Goal: Task Accomplishment & Management: Use online tool/utility

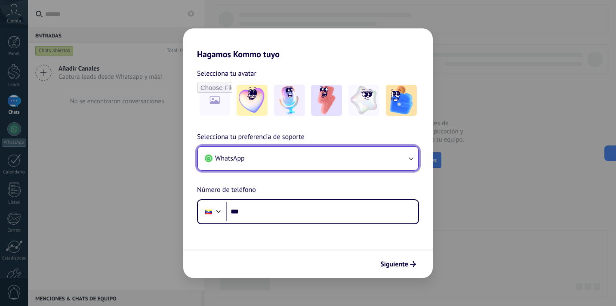
click at [317, 157] on button "WhatsApp" at bounding box center [308, 158] width 220 height 23
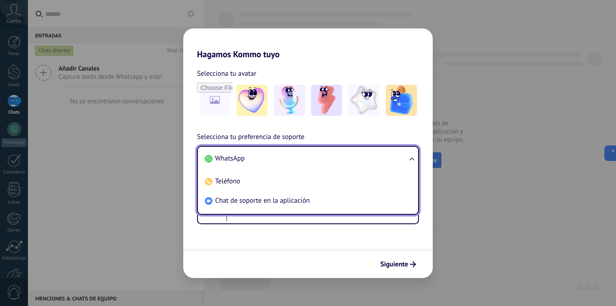
click at [259, 153] on li "WhatsApp" at bounding box center [306, 158] width 210 height 19
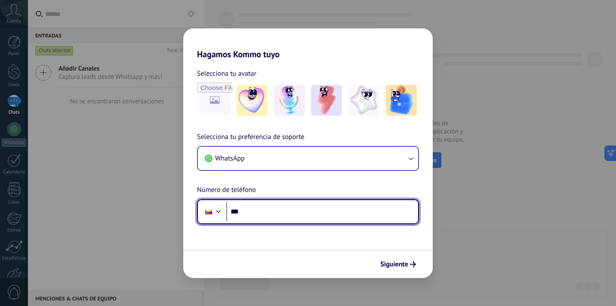
click at [244, 217] on input "***" at bounding box center [322, 212] width 192 height 20
type input "**********"
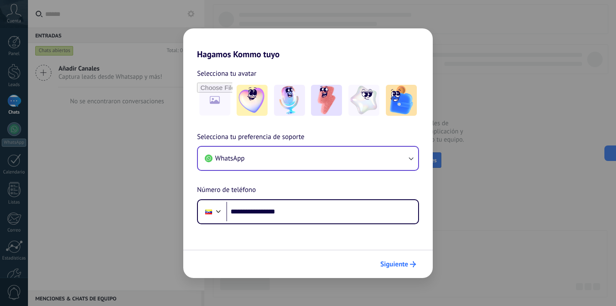
click at [407, 264] on span "Siguiente" at bounding box center [394, 264] width 28 height 6
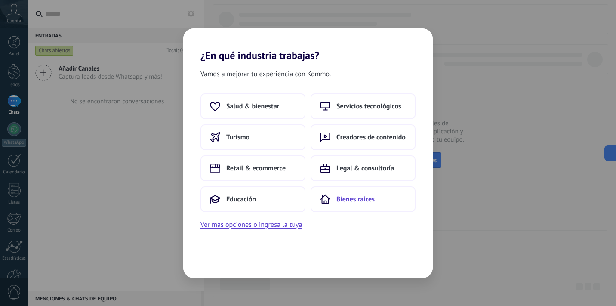
click at [374, 197] on button "Bienes raíces" at bounding box center [362, 199] width 105 height 26
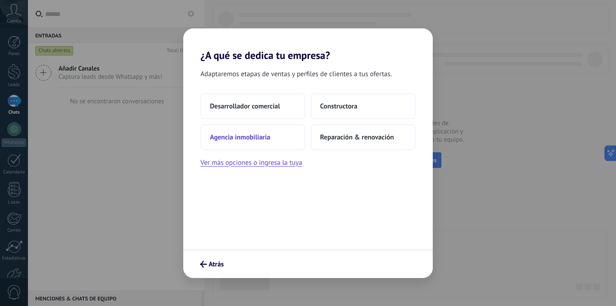
click at [276, 138] on button "Agencia inmobiliaria" at bounding box center [252, 137] width 105 height 26
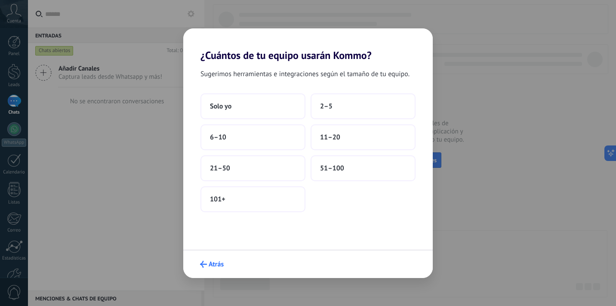
click at [215, 265] on span "Atrás" at bounding box center [215, 264] width 15 height 6
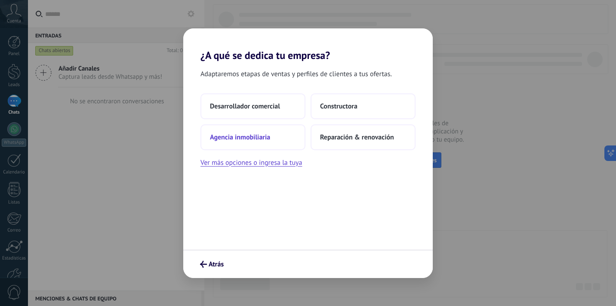
click at [234, 138] on span "Agencia inmobiliaria" at bounding box center [240, 137] width 60 height 9
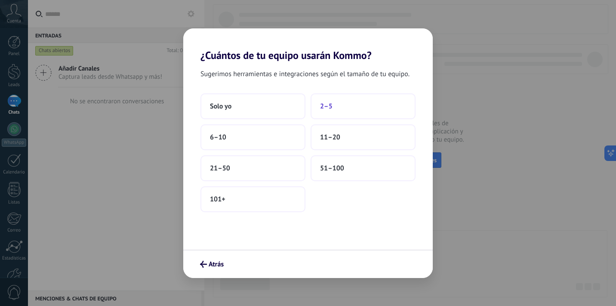
click at [335, 111] on button "2–5" at bounding box center [362, 106] width 105 height 26
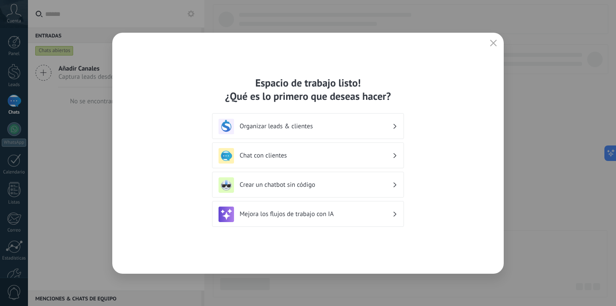
click at [319, 161] on div "Chat con clientes" at bounding box center [307, 155] width 179 height 15
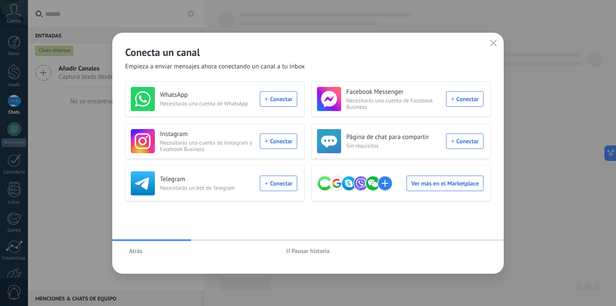
click at [132, 248] on span "Atrás" at bounding box center [135, 251] width 13 height 6
click at [128, 249] on button "Atrás" at bounding box center [135, 250] width 21 height 13
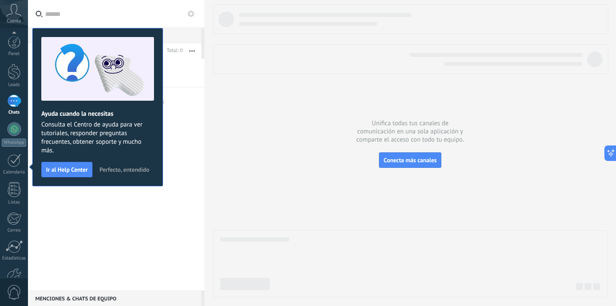
scroll to position [52, 0]
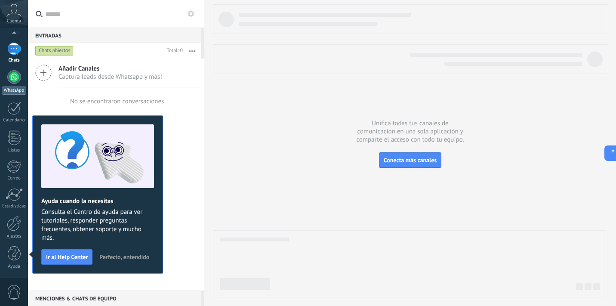
click at [15, 80] on div at bounding box center [14, 77] width 14 height 14
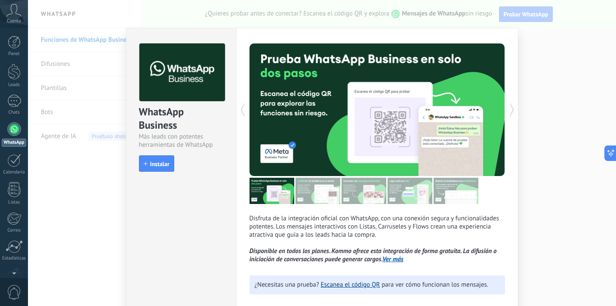
click at [334, 286] on link "Escanea el código QR" at bounding box center [350, 284] width 59 height 8
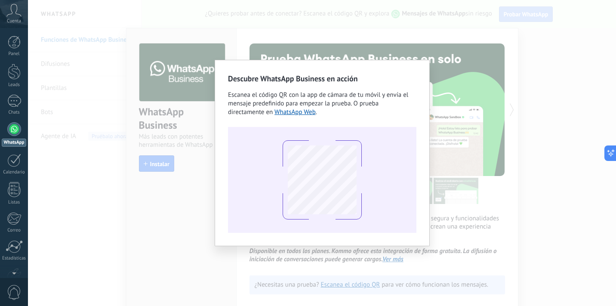
click at [271, 41] on div "Descubre WhatsApp Business en acción Escanea el código QR con la app de cámara …" at bounding box center [322, 153] width 588 height 306
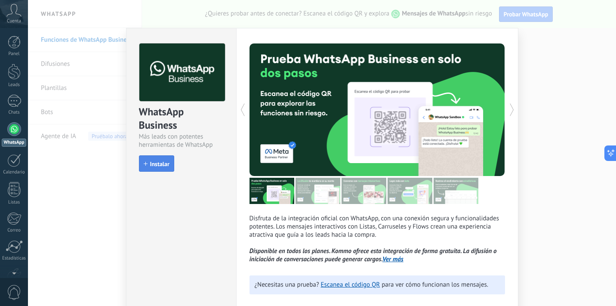
click at [164, 164] on span "Instalar" at bounding box center [159, 164] width 19 height 6
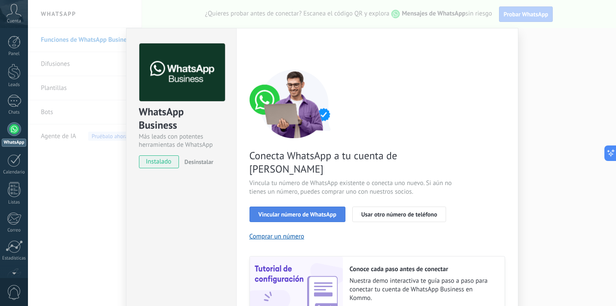
click at [327, 211] on span "Vincular número de WhatsApp" at bounding box center [297, 214] width 78 height 6
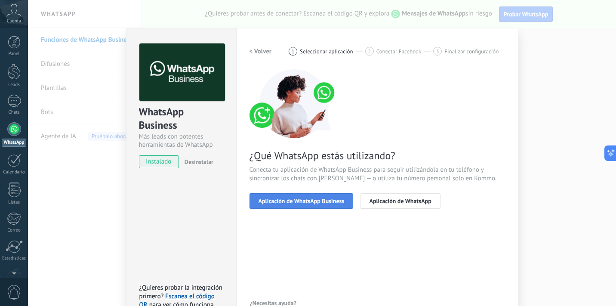
click at [317, 202] on span "Aplicación de WhatsApp Business" at bounding box center [301, 201] width 86 height 6
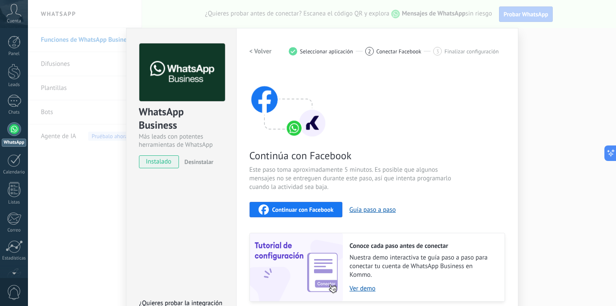
click at [14, 20] on span "Cuenta" at bounding box center [14, 21] width 14 height 6
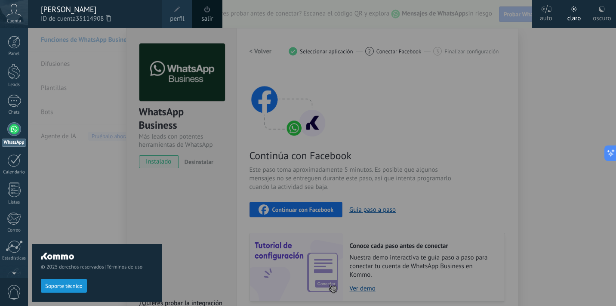
click at [12, 133] on div at bounding box center [14, 129] width 14 height 14
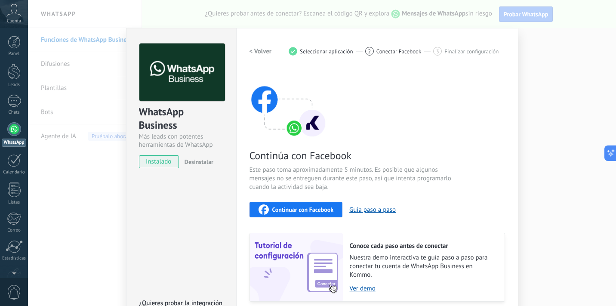
click at [79, 181] on div "WhatsApp Business Más leads con potentes herramientas de WhatsApp instalado Des…" at bounding box center [322, 153] width 588 height 306
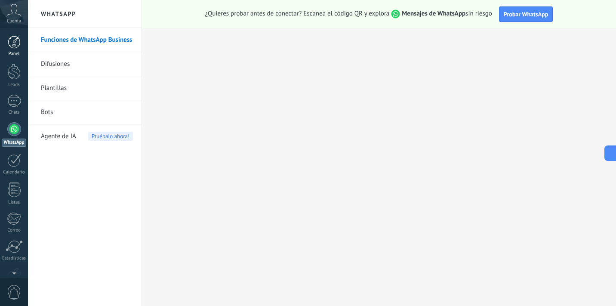
click at [15, 43] on div at bounding box center [14, 42] width 13 height 13
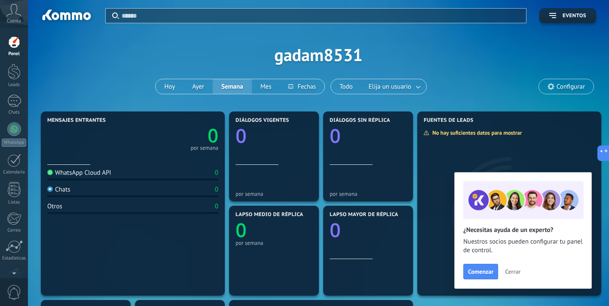
click at [17, 14] on use at bounding box center [14, 10] width 15 height 12
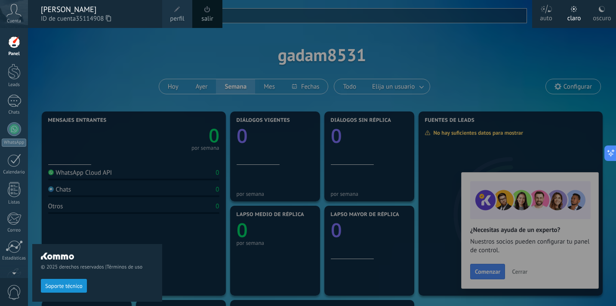
click at [180, 15] on span "perfil" at bounding box center [177, 18] width 14 height 9
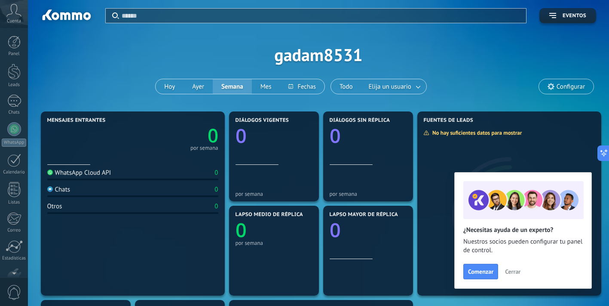
scroll to position [52, 0]
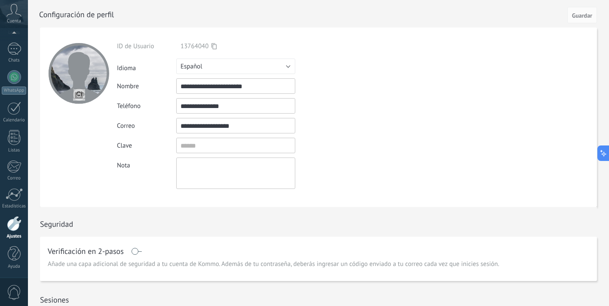
click at [226, 127] on input "**********" at bounding box center [235, 125] width 119 height 15
click at [265, 125] on input "**********" at bounding box center [235, 125] width 119 height 15
click at [220, 105] on input "**********" at bounding box center [235, 105] width 119 height 15
drag, startPoint x: 239, startPoint y: 104, endPoint x: 199, endPoint y: 105, distance: 40.9
click at [199, 105] on input "**********" at bounding box center [235, 105] width 119 height 15
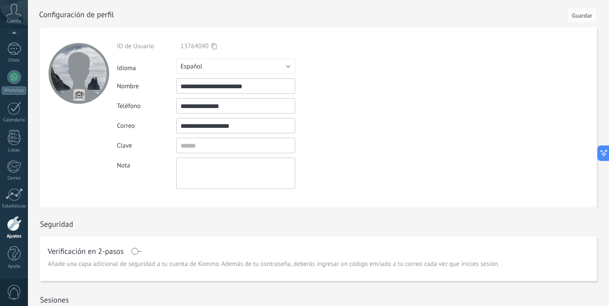
click at [236, 99] on input "**********" at bounding box center [235, 105] width 119 height 15
click at [258, 83] on input "**********" at bounding box center [235, 85] width 119 height 15
click at [15, 42] on div at bounding box center [14, 42] width 13 height 13
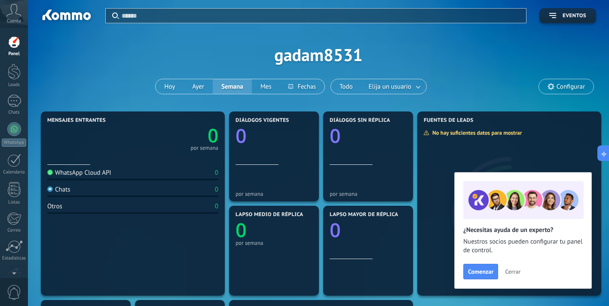
click at [512, 274] on span "Cerrar" at bounding box center [512, 271] width 15 height 6
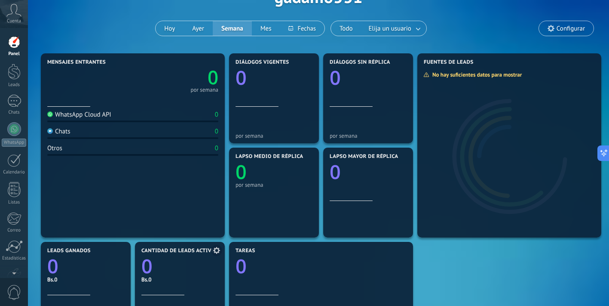
scroll to position [43, 0]
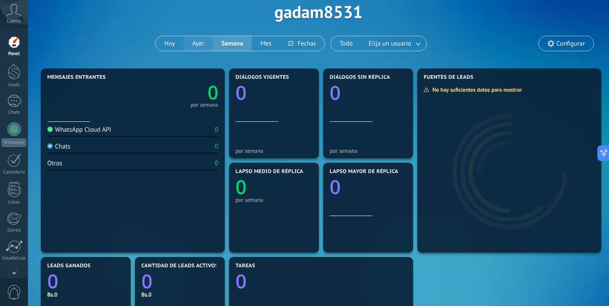
click at [198, 41] on button "Ayer" at bounding box center [198, 43] width 29 height 15
click at [171, 43] on button "Hoy" at bounding box center [170, 43] width 28 height 15
click at [196, 47] on button "Ayer" at bounding box center [198, 43] width 29 height 15
click at [15, 78] on div at bounding box center [14, 72] width 13 height 16
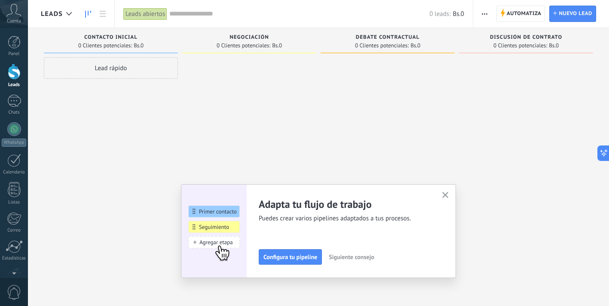
click at [104, 65] on div "Lead rápido" at bounding box center [111, 67] width 134 height 21
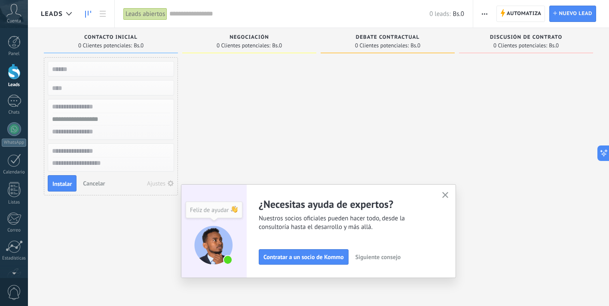
click at [446, 197] on icon "button" at bounding box center [445, 195] width 6 height 6
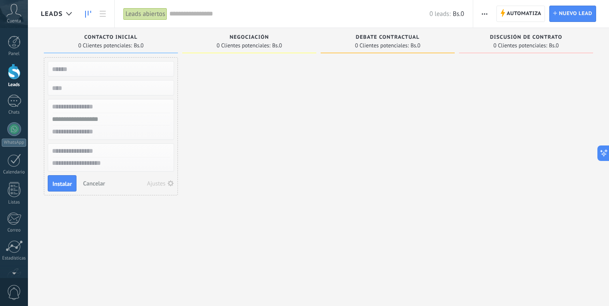
click at [223, 82] on div at bounding box center [249, 153] width 134 height 193
click at [16, 105] on div at bounding box center [14, 101] width 14 height 12
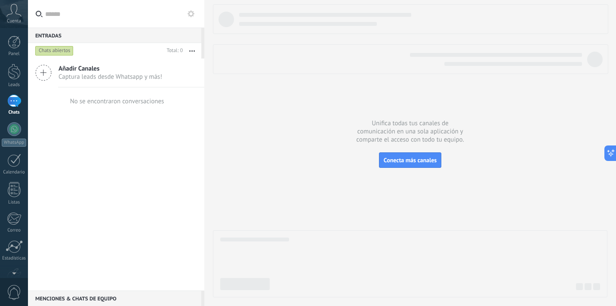
click at [41, 72] on icon at bounding box center [43, 72] width 16 height 16
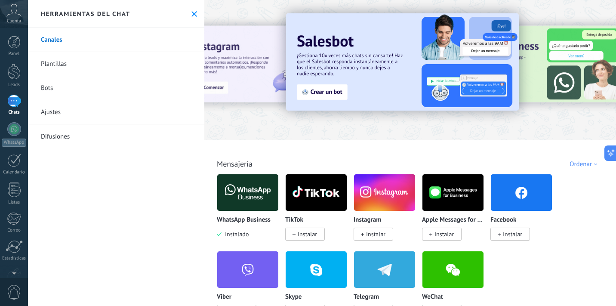
click at [43, 113] on link "Ajustes" at bounding box center [116, 112] width 176 height 24
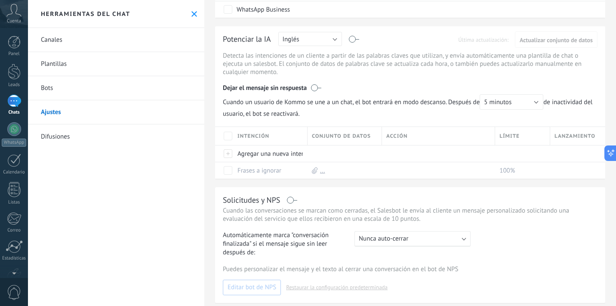
scroll to position [86, 0]
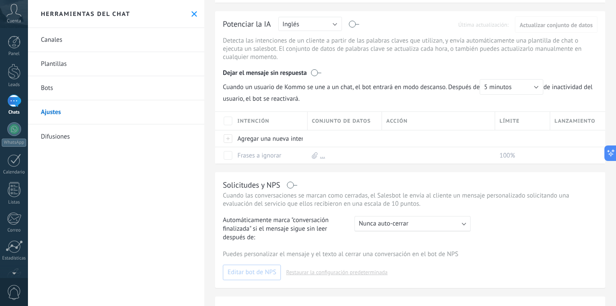
click at [49, 136] on link "Difusiones" at bounding box center [116, 136] width 176 height 24
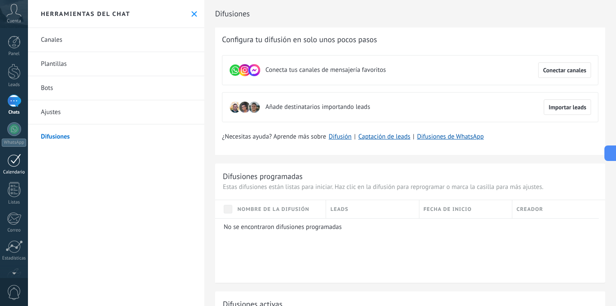
click at [12, 165] on div at bounding box center [14, 159] width 14 height 13
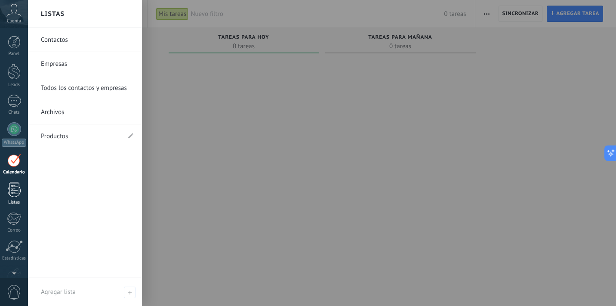
click at [18, 196] on div at bounding box center [14, 189] width 13 height 15
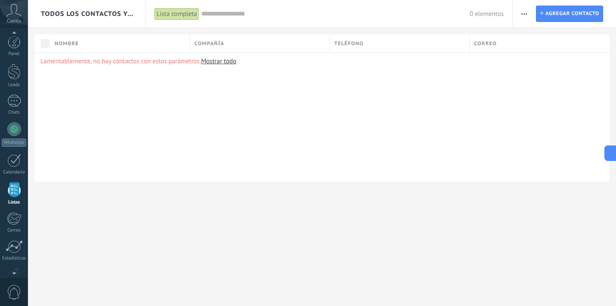
scroll to position [22, 0]
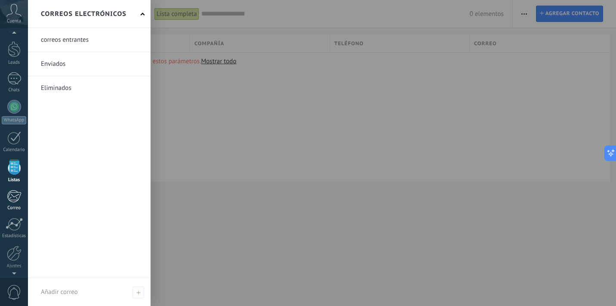
click at [9, 206] on div "Correo" at bounding box center [14, 208] width 25 height 6
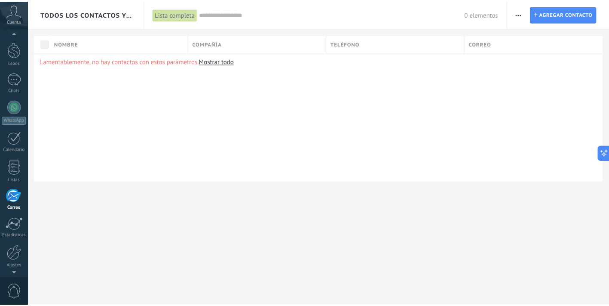
scroll to position [52, 0]
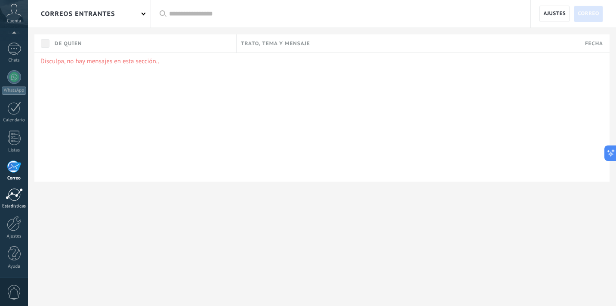
click at [9, 195] on div at bounding box center [14, 194] width 17 height 13
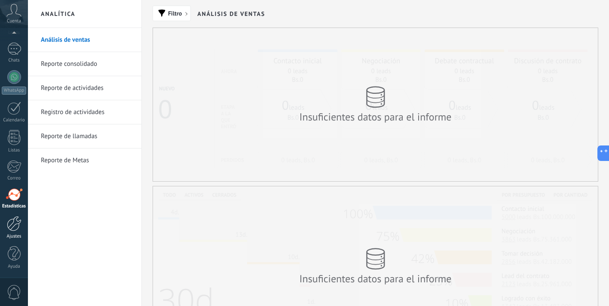
click at [19, 224] on div at bounding box center [14, 223] width 15 height 15
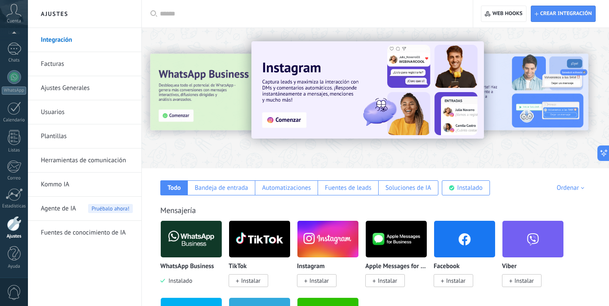
click at [70, 67] on link "Facturas" at bounding box center [87, 64] width 92 height 24
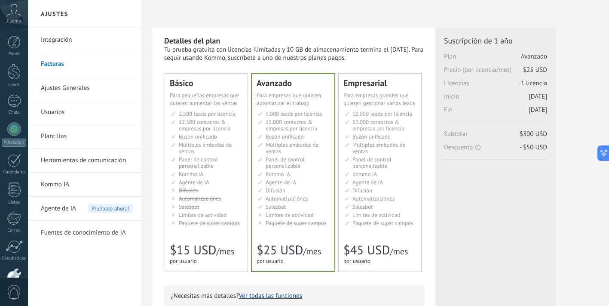
click at [81, 89] on link "Ajustes Generales" at bounding box center [87, 88] width 92 height 24
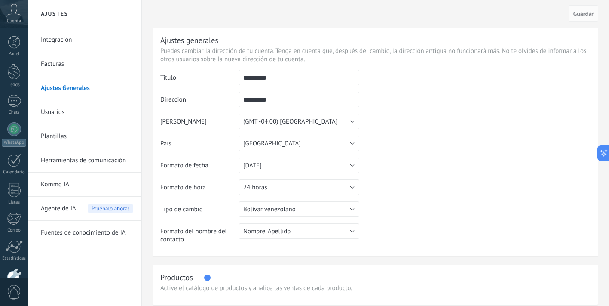
drag, startPoint x: 296, startPoint y: 95, endPoint x: 242, endPoint y: 97, distance: 54.2
click at [242, 97] on input "*********" at bounding box center [299, 99] width 120 height 15
click at [305, 146] on button "[GEOGRAPHIC_DATA]" at bounding box center [299, 142] width 120 height 15
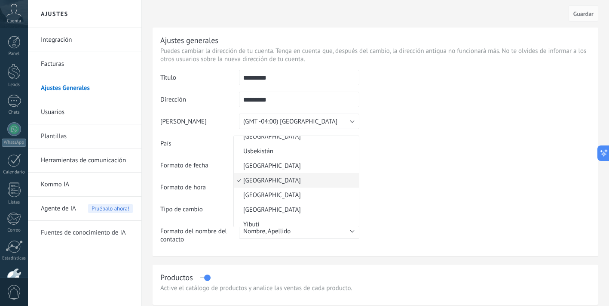
click at [305, 146] on li "Usbekistán" at bounding box center [296, 151] width 125 height 15
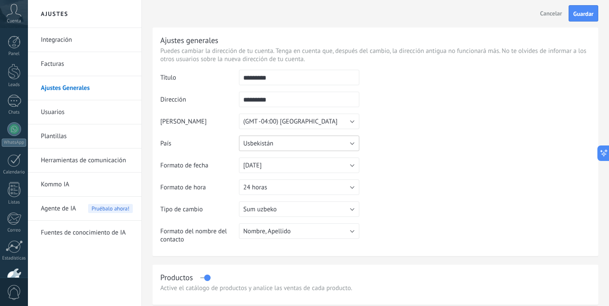
click at [285, 144] on button "Usbekistán" at bounding box center [299, 142] width 120 height 15
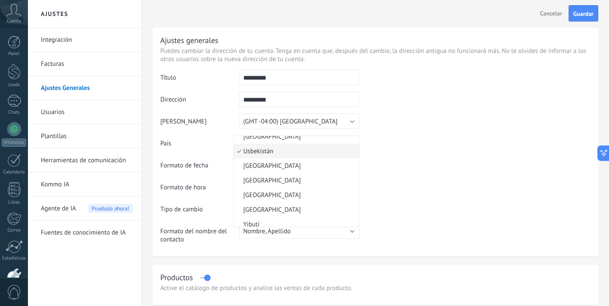
scroll to position [3339, 0]
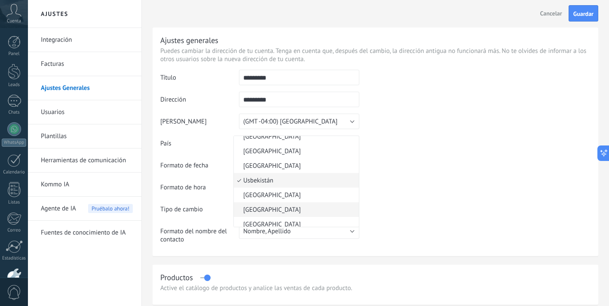
click at [265, 208] on span "[GEOGRAPHIC_DATA]" at bounding box center [295, 209] width 123 height 8
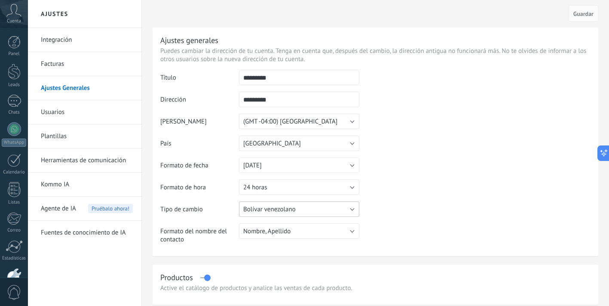
click at [290, 213] on button "Bolívar venezolano" at bounding box center [299, 208] width 120 height 15
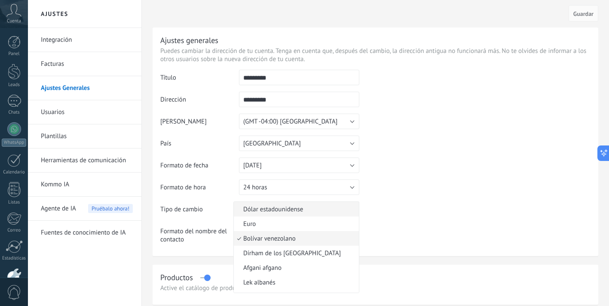
click at [288, 211] on span "Dólar estadounidense" at bounding box center [295, 209] width 123 height 8
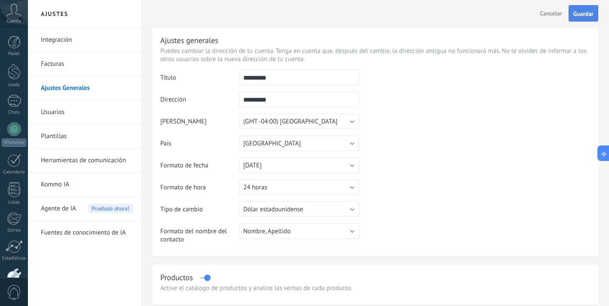
click at [591, 16] on span "Guardar" at bounding box center [583, 14] width 20 height 6
click at [278, 210] on span "Dólar estadounidense" at bounding box center [273, 209] width 60 height 8
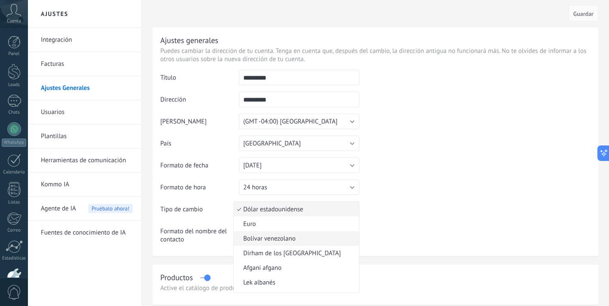
click at [281, 239] on span "Bolívar venezolano" at bounding box center [295, 238] width 123 height 8
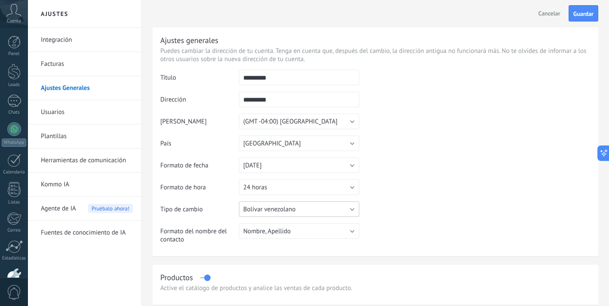
click at [324, 214] on button "Bolívar venezolano" at bounding box center [299, 208] width 120 height 15
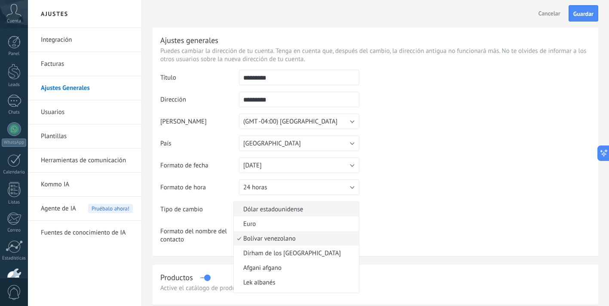
click at [308, 207] on span "Dólar estadounidense" at bounding box center [295, 209] width 123 height 8
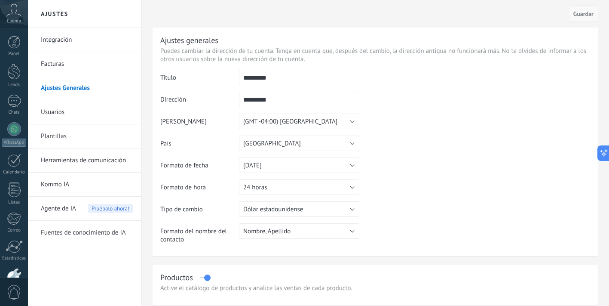
click at [580, 15] on span "Guardar" at bounding box center [583, 14] width 20 height 6
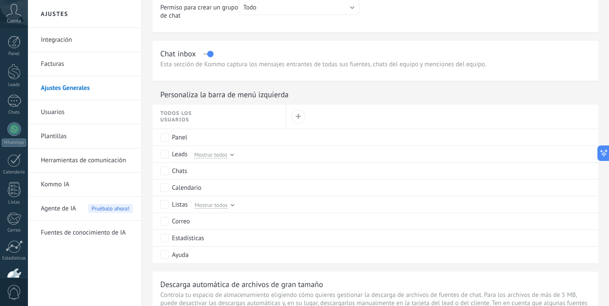
scroll to position [344, 0]
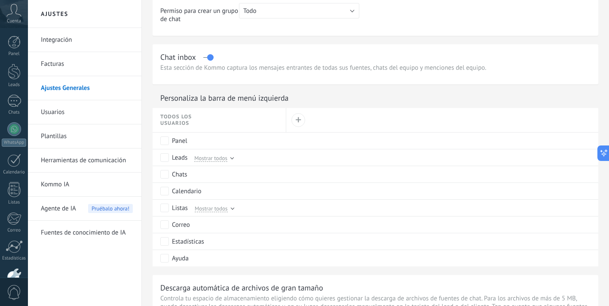
click at [70, 88] on link "Ajustes Generales" at bounding box center [87, 88] width 92 height 24
click at [49, 113] on link "Usuarios" at bounding box center [87, 112] width 92 height 24
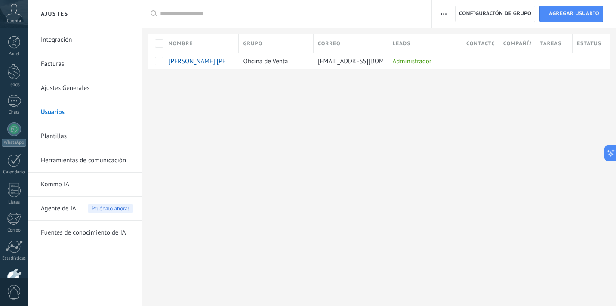
click at [61, 140] on link "Plantillas" at bounding box center [87, 136] width 92 height 24
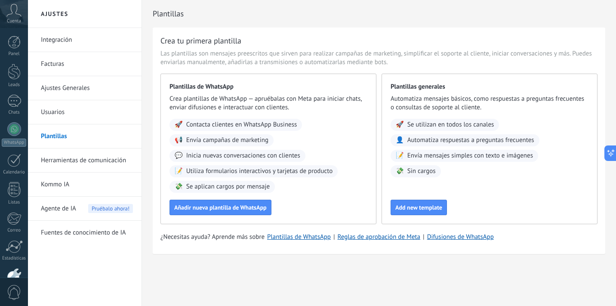
click at [66, 109] on link "Usuarios" at bounding box center [87, 112] width 92 height 24
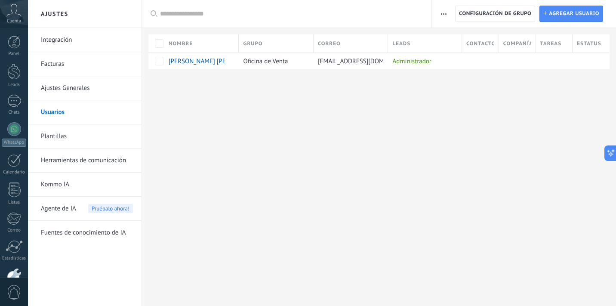
click at [91, 135] on link "Plantillas" at bounding box center [87, 136] width 92 height 24
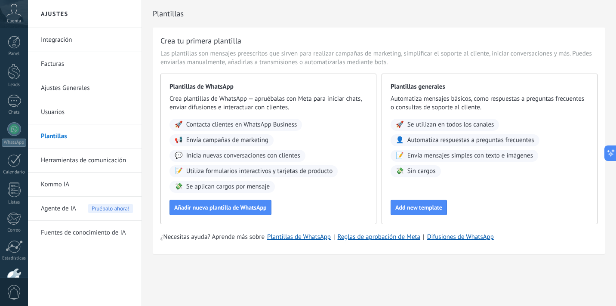
click at [84, 159] on link "Herramientas de comunicación" at bounding box center [87, 160] width 92 height 24
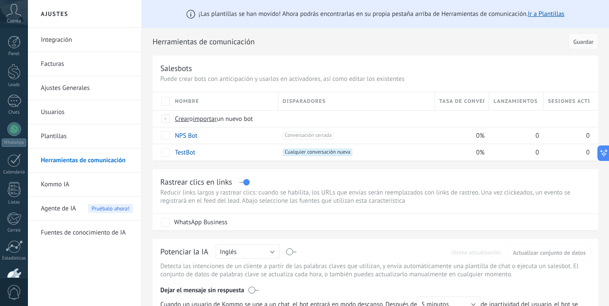
click at [62, 184] on link "Kommo IA" at bounding box center [87, 184] width 92 height 24
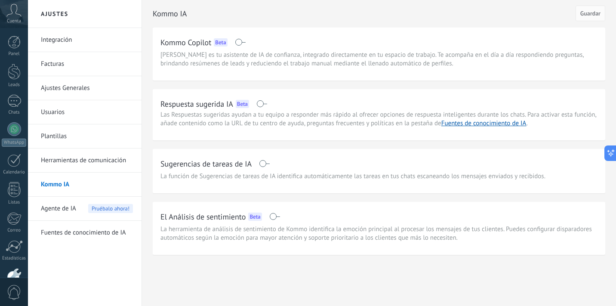
click at [67, 207] on span "Agente de IA" at bounding box center [58, 208] width 35 height 24
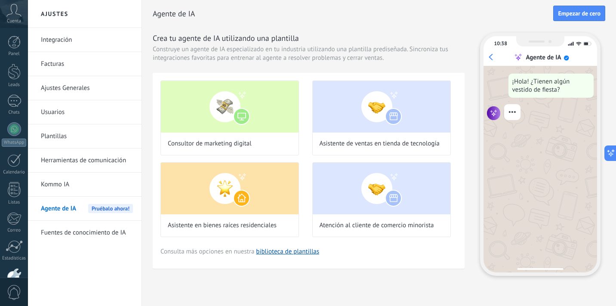
click at [86, 236] on link "Fuentes de conocimiento de IA" at bounding box center [87, 233] width 92 height 24
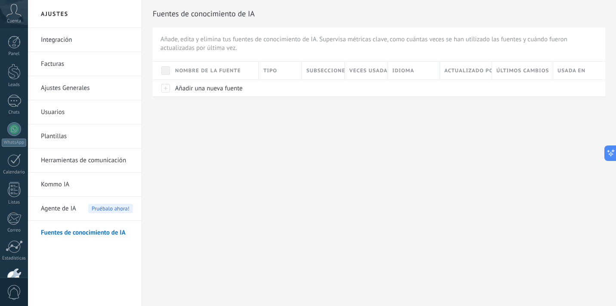
click at [82, 208] on div "Agente de IA Pruébalo ahora!" at bounding box center [87, 208] width 92 height 24
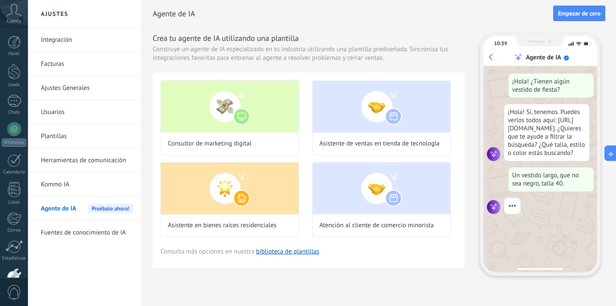
drag, startPoint x: 92, startPoint y: 231, endPoint x: 102, endPoint y: 231, distance: 9.5
click at [93, 231] on link "Fuentes de conocimiento de IA" at bounding box center [87, 233] width 92 height 24
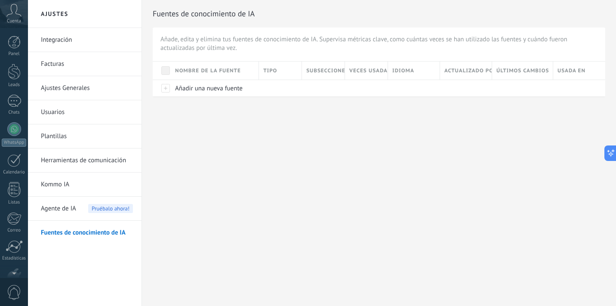
scroll to position [52, 0]
click at [83, 160] on link "Herramientas de comunicación" at bounding box center [87, 160] width 92 height 24
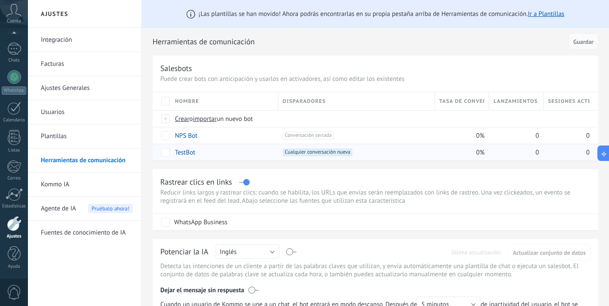
click at [186, 155] on link "TestBot" at bounding box center [185, 152] width 20 height 8
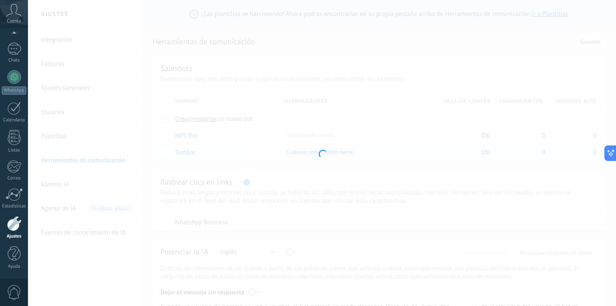
type input "*******"
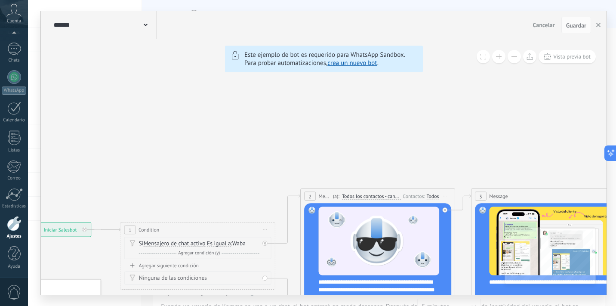
drag, startPoint x: 255, startPoint y: 297, endPoint x: 76, endPoint y: 279, distance: 180.2
click at [76, 279] on div "******* TestBot Cancelar Actualización Cancelar Guardar 6 Flows 7 List 8 Button…" at bounding box center [322, 153] width 588 height 306
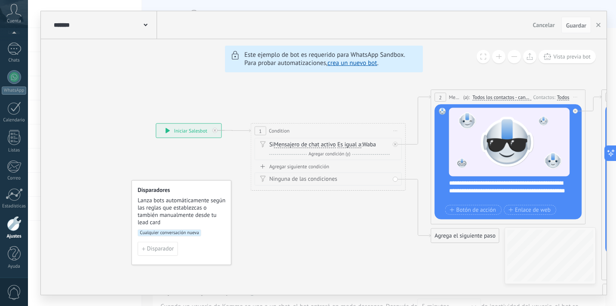
drag, startPoint x: 65, startPoint y: 130, endPoint x: 210, endPoint y: 31, distance: 175.7
click at [210, 31] on div "******* TestBot Cancelar Actualización Cancelar Guardar 6 Flows 7 List 8 Button…" at bounding box center [323, 152] width 565 height 283
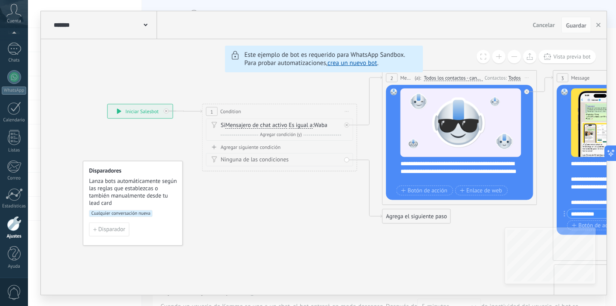
drag, startPoint x: 296, startPoint y: 245, endPoint x: 248, endPoint y: 230, distance: 49.6
click at [123, 212] on span "Cualquier conversación nueva" at bounding box center [121, 213] width 64 height 7
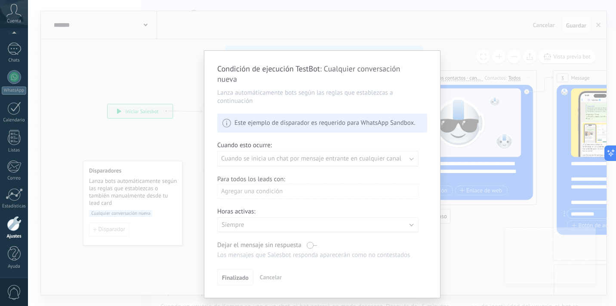
click at [132, 138] on div "Condición de ejecución TestBot : Cualquier conversación nueva Lanza automáticam…" at bounding box center [322, 153] width 588 height 306
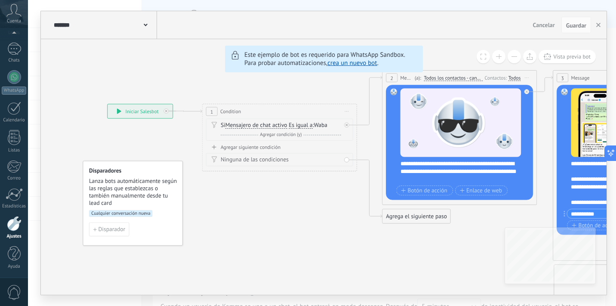
click at [132, 215] on span "Cualquier conversación nueva" at bounding box center [121, 213] width 64 height 7
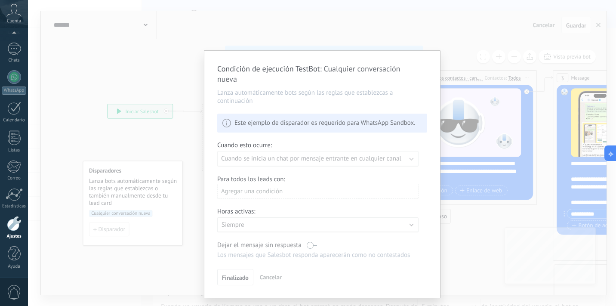
click at [49, 139] on div "Condición de ejecución TestBot : Cualquier conversación nueva Lanza automáticam…" at bounding box center [322, 153] width 588 height 306
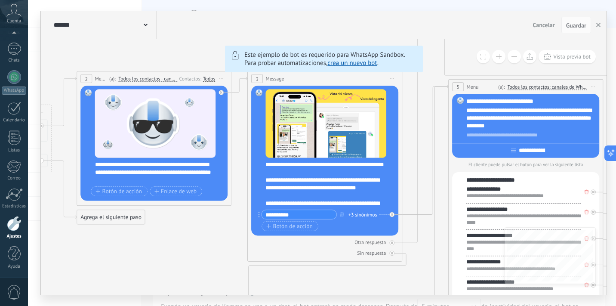
drag, startPoint x: 437, startPoint y: 258, endPoint x: 132, endPoint y: 259, distance: 305.2
click at [424, 213] on icon at bounding box center [425, 149] width 46 height 129
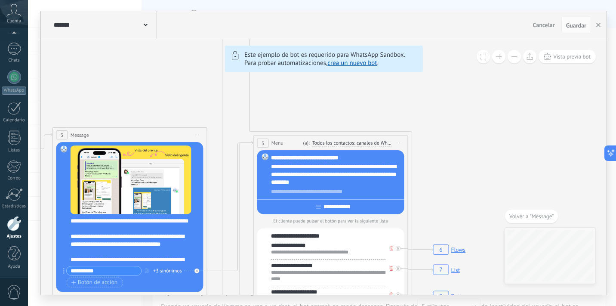
drag, startPoint x: 531, startPoint y: 181, endPoint x: 538, endPoint y: 334, distance: 153.6
click at [538, 305] on html ".abccls-1,.abccls-2{fill-rule:evenodd}.abccls-2{fill:#fff} .abfcls-1{fill:none}…" at bounding box center [308, 153] width 616 height 306
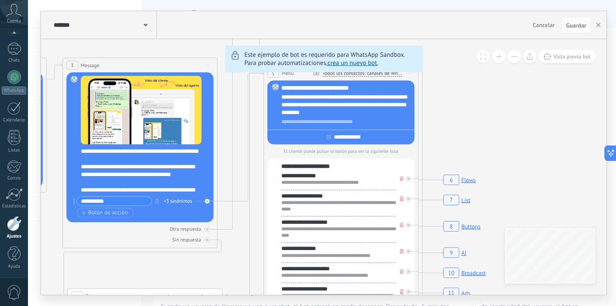
drag, startPoint x: 499, startPoint y: 165, endPoint x: 509, endPoint y: 136, distance: 30.2
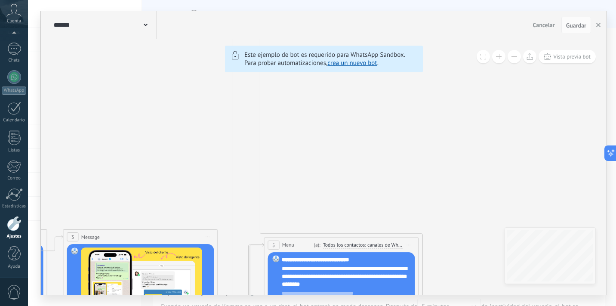
drag, startPoint x: 481, startPoint y: 106, endPoint x: 479, endPoint y: 202, distance: 96.3
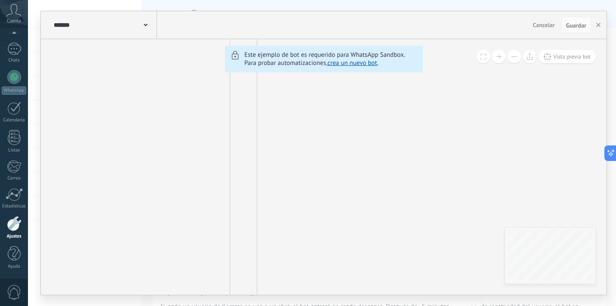
drag, startPoint x: 480, startPoint y: 147, endPoint x: 477, endPoint y: 232, distance: 84.7
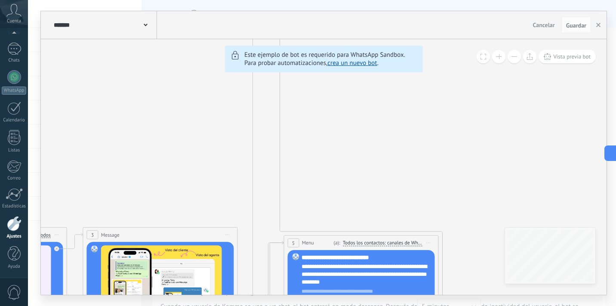
drag, startPoint x: 442, startPoint y: 171, endPoint x: 443, endPoint y: 110, distance: 61.0
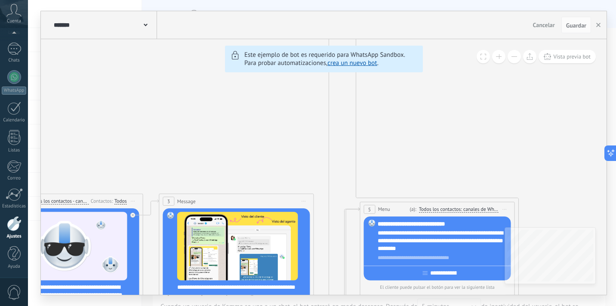
drag, startPoint x: 358, startPoint y: 120, endPoint x: 422, endPoint y: 107, distance: 65.3
click at [357, 190] on icon at bounding box center [436, 74] width 162 height 956
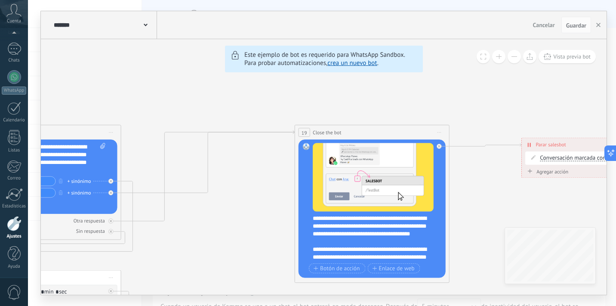
drag, startPoint x: 447, startPoint y: 154, endPoint x: 168, endPoint y: 112, distance: 283.0
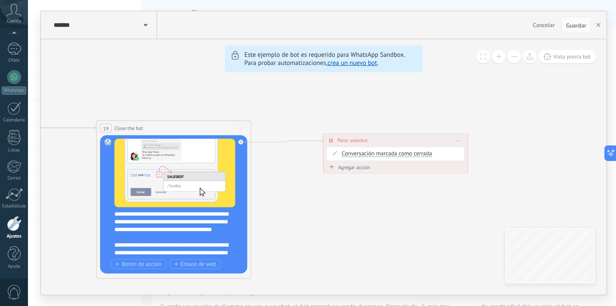
drag, startPoint x: 514, startPoint y: 196, endPoint x: 316, endPoint y: 192, distance: 198.2
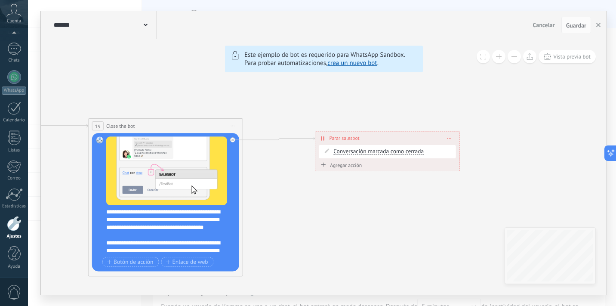
drag, startPoint x: 415, startPoint y: 200, endPoint x: 407, endPoint y: 198, distance: 8.4
click at [6, 19] on div "Cuenta" at bounding box center [14, 14] width 28 height 28
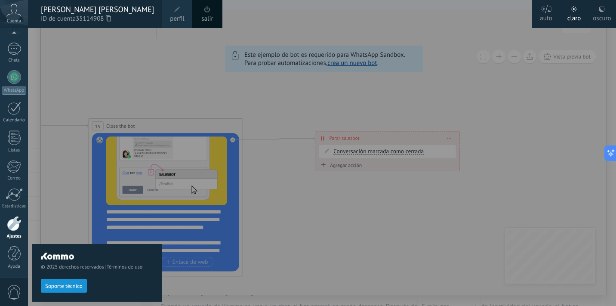
click at [206, 15] on link "salir" at bounding box center [207, 18] width 12 height 9
